Goal: Task Accomplishment & Management: Use online tool/utility

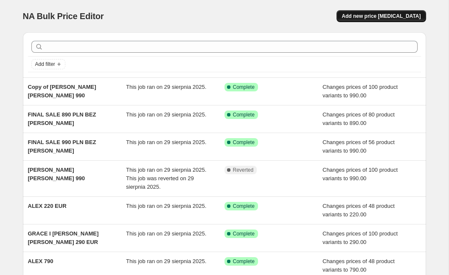
click at [373, 16] on span "Add new price [MEDICAL_DATA]" at bounding box center [381, 16] width 79 height 7
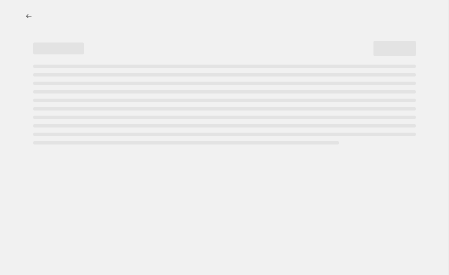
select select "percentage"
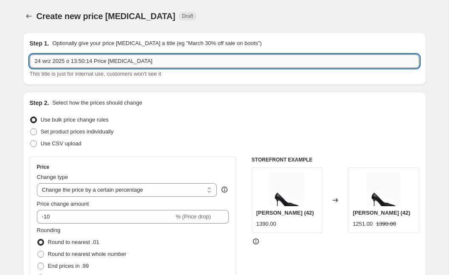
drag, startPoint x: 158, startPoint y: 60, endPoint x: 45, endPoint y: 54, distance: 113.0
click at [45, 54] on input "24 wrz 2025 o 13:50:14 Price [MEDICAL_DATA]" at bounding box center [224, 61] width 389 height 14
type input "LETNIA WYPRZEDAŻ -30% MODELE"
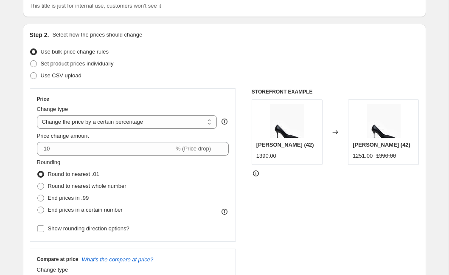
scroll to position [68, 0]
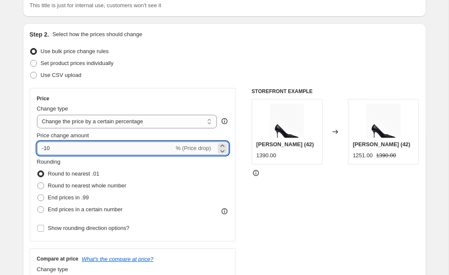
click at [62, 148] on input "-10" at bounding box center [105, 148] width 137 height 14
type input "-1"
type input "-30"
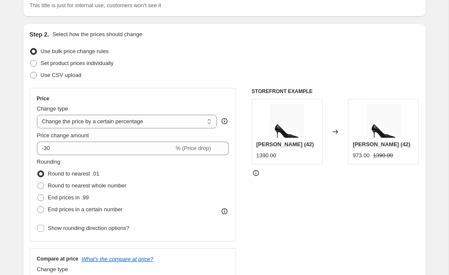
click at [42, 185] on span at bounding box center [40, 185] width 7 height 7
click at [38, 182] on input "Round to nearest whole number" at bounding box center [37, 182] width 0 height 0
radio input "true"
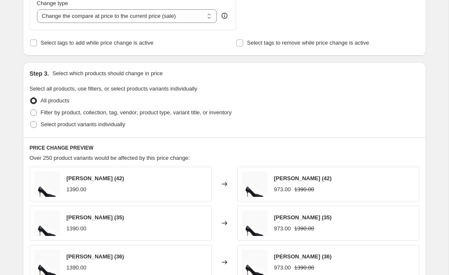
scroll to position [335, 0]
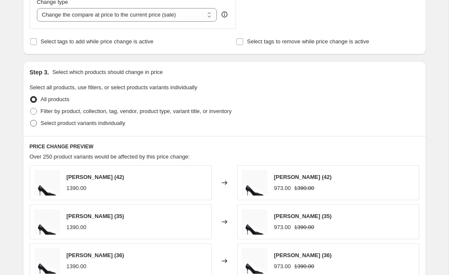
click at [36, 123] on span at bounding box center [33, 123] width 7 height 7
click at [31, 120] on input "Select product variants individually" at bounding box center [30, 120] width 0 height 0
radio input "true"
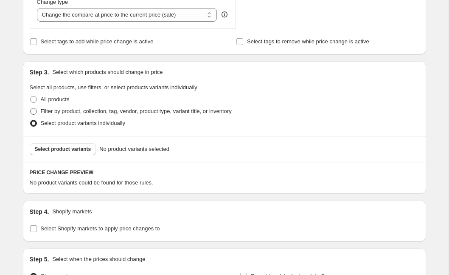
click at [33, 112] on span at bounding box center [33, 111] width 7 height 7
click at [31, 108] on input "Filter by product, collection, tag, vendor, product type, variant title, or inv…" at bounding box center [30, 108] width 0 height 0
radio input "true"
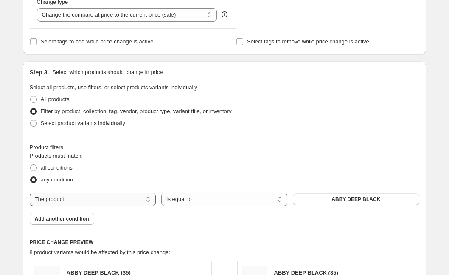
select select "collection"
click at [356, 202] on span "2 drop SS25" at bounding box center [355, 199] width 29 height 7
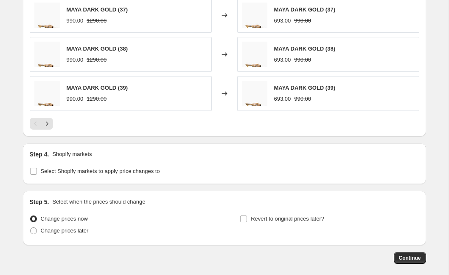
scroll to position [677, 0]
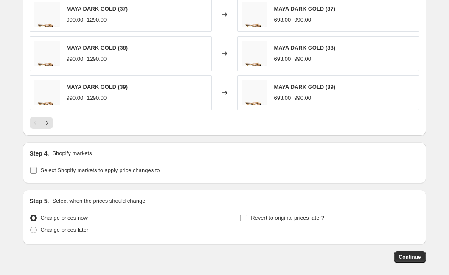
click at [33, 171] on input "Select Shopify markets to apply price changes to" at bounding box center [33, 170] width 7 height 7
checkbox input "true"
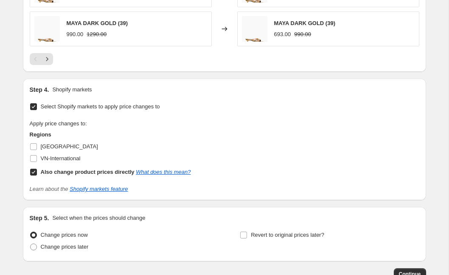
scroll to position [742, 0]
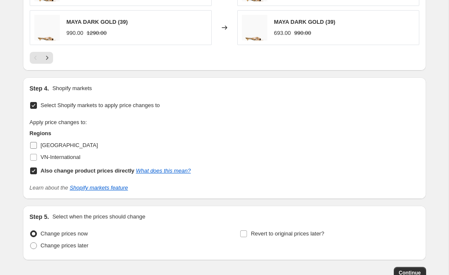
click at [34, 146] on input "Poland" at bounding box center [33, 145] width 7 height 7
checkbox input "true"
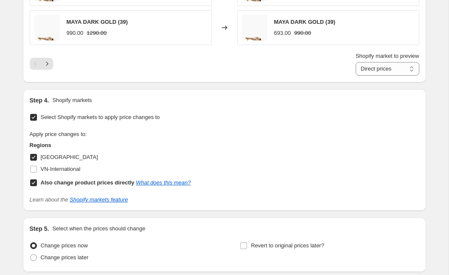
click at [35, 185] on input "Also change product prices directly What does this mean?" at bounding box center [33, 182] width 7 height 7
checkbox input "false"
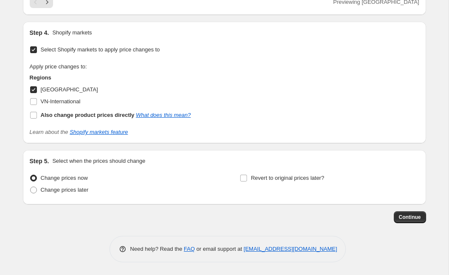
scroll to position [797, 0]
click at [35, 191] on span at bounding box center [33, 189] width 7 height 7
click at [31, 187] on input "Change prices later" at bounding box center [30, 186] width 0 height 0
radio input "true"
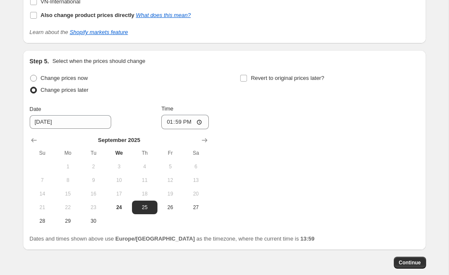
scroll to position [895, 0]
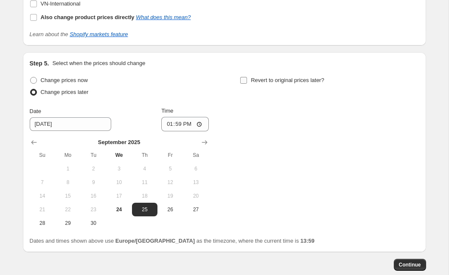
click at [244, 81] on input "Revert to original prices later?" at bounding box center [243, 80] width 7 height 7
checkbox input "true"
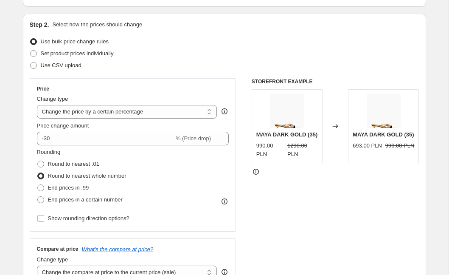
scroll to position [78, 0]
select select "to"
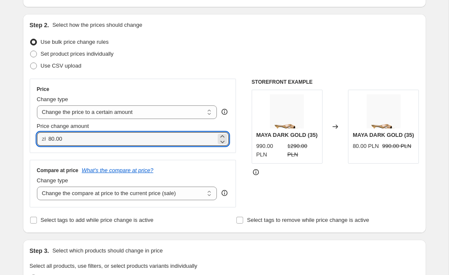
drag, startPoint x: 70, startPoint y: 140, endPoint x: 43, endPoint y: 140, distance: 27.6
click at [43, 140] on div "zł 80.00" at bounding box center [133, 139] width 192 height 14
type input "1000.00"
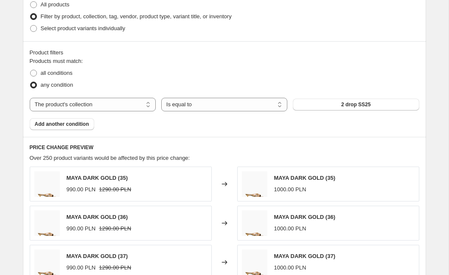
scroll to position [354, 0]
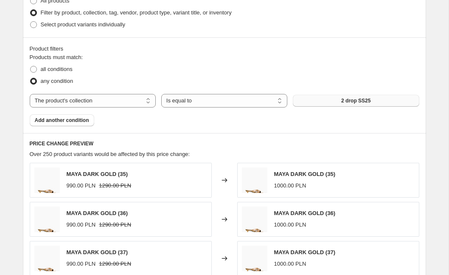
click at [356, 101] on span "2 drop SS25" at bounding box center [355, 100] width 29 height 7
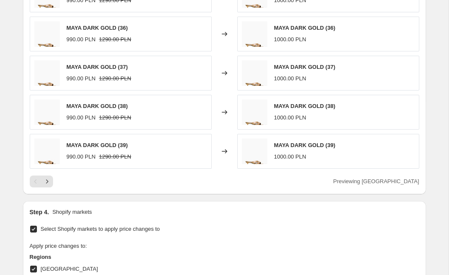
scroll to position [370, 0]
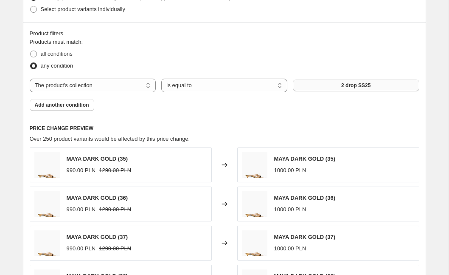
click at [340, 81] on button "2 drop SS25" at bounding box center [356, 85] width 126 height 12
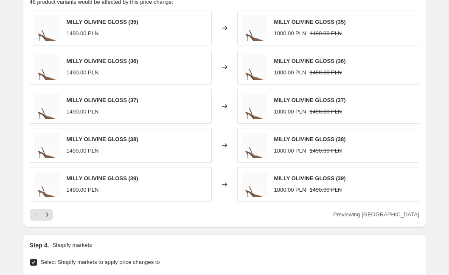
scroll to position [632, 0]
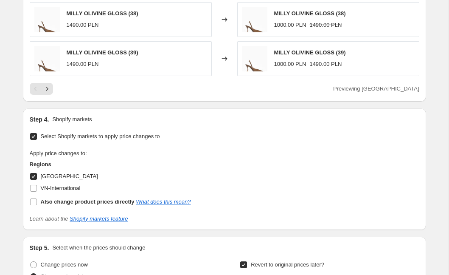
click at [31, 174] on input "Poland" at bounding box center [33, 176] width 7 height 7
checkbox input "false"
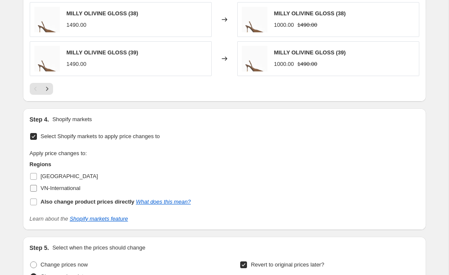
click at [34, 190] on input "VN-International" at bounding box center [33, 188] width 7 height 7
checkbox input "true"
click at [34, 205] on input "Also change product prices directly What does this mean?" at bounding box center [33, 201] width 7 height 7
checkbox input "true"
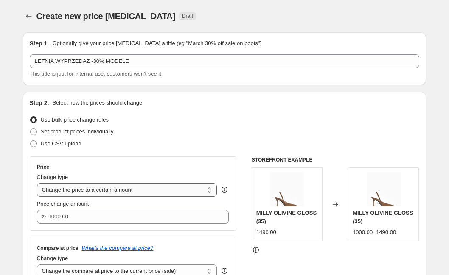
scroll to position [0, 0]
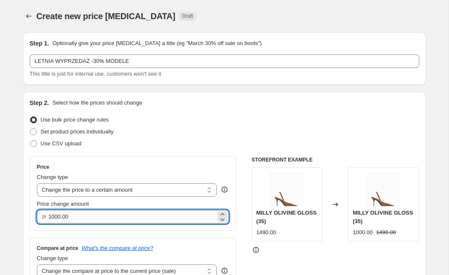
drag, startPoint x: 76, startPoint y: 216, endPoint x: 49, endPoint y: 219, distance: 26.4
click at [49, 219] on input "1000.00" at bounding box center [132, 217] width 168 height 14
type input "350.00"
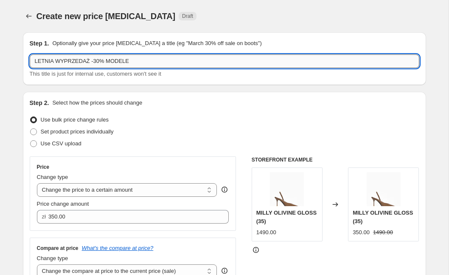
drag, startPoint x: 135, startPoint y: 60, endPoint x: 120, endPoint y: 55, distance: 16.1
click at [120, 55] on input "LETNIA WYPRZEDAŻ -30% MODELE" at bounding box center [224, 61] width 389 height 14
click at [140, 59] on input "LETNIA WYPRZEDAŻ -30% MODELE" at bounding box center [224, 61] width 389 height 14
type input "LETNIA WYPRZEDAŻ -30% MODELE EUR"
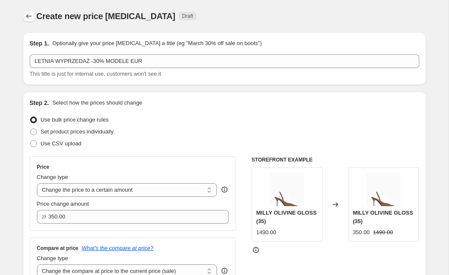
click at [30, 17] on icon "Price change jobs" at bounding box center [29, 16] width 8 height 8
